Goal: Task Accomplishment & Management: Manage account settings

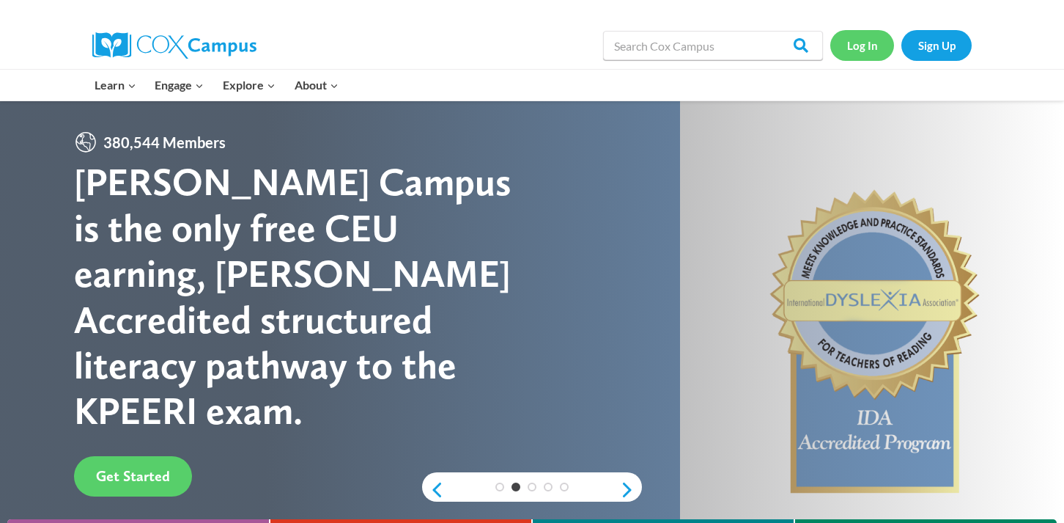
click at [849, 45] on link "Log In" at bounding box center [863, 45] width 64 height 30
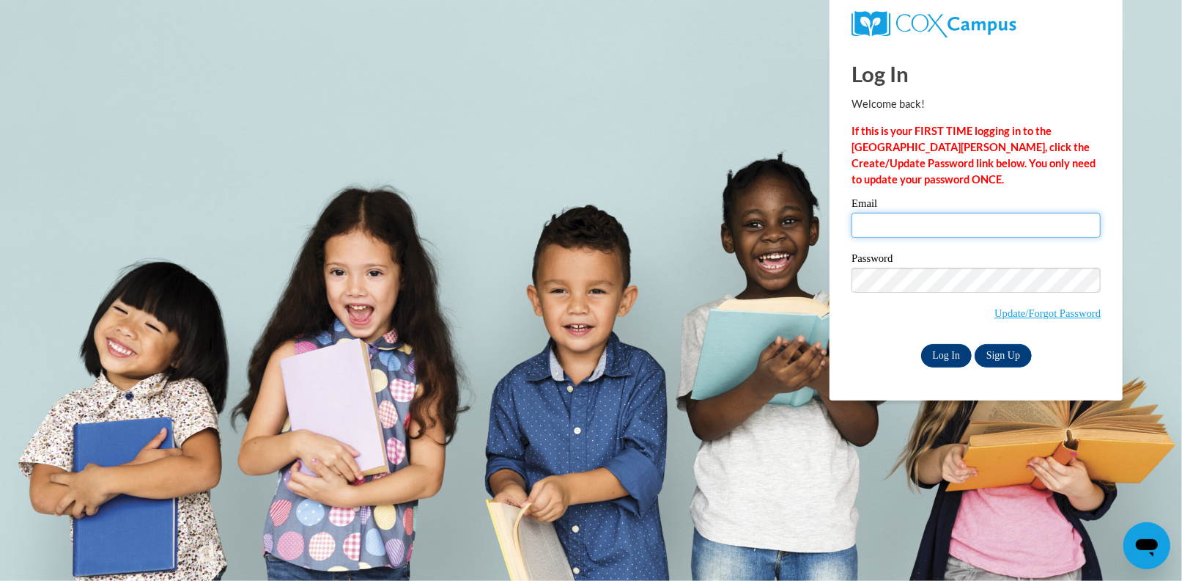
type input "[EMAIL_ADDRESS][DOMAIN_NAME]"
click at [938, 351] on input "Log In" at bounding box center [946, 355] width 51 height 23
